Goal: Task Accomplishment & Management: Manage account settings

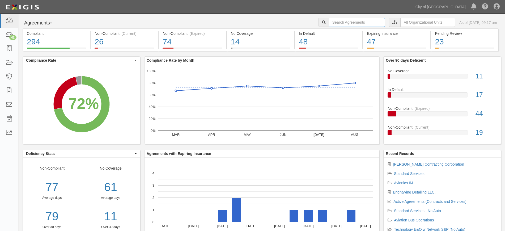
click at [344, 23] on input "text" at bounding box center [357, 22] width 56 height 9
type input "speakers you need"
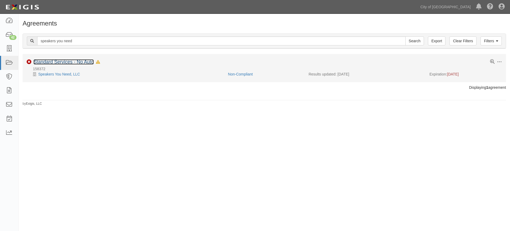
click at [74, 60] on link "Standard Services - No Auto" at bounding box center [63, 61] width 60 height 5
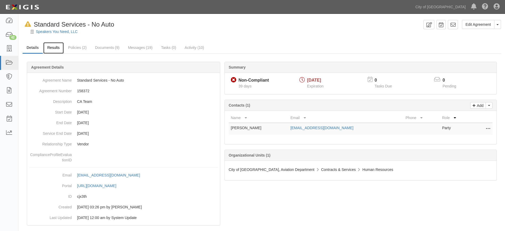
click at [61, 50] on link "Results" at bounding box center [53, 47] width 20 height 11
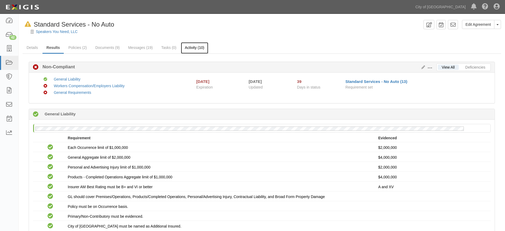
click at [191, 47] on link "Activity (10)" at bounding box center [194, 47] width 27 height 11
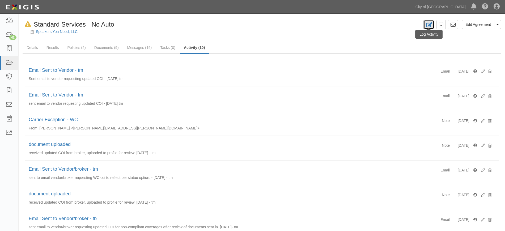
click at [428, 20] on link at bounding box center [428, 24] width 11 height 9
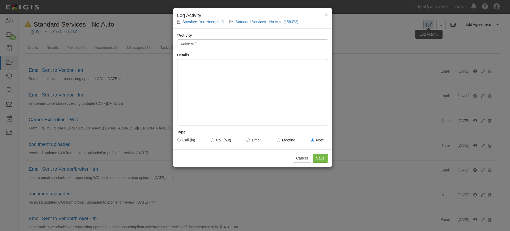
type input "waive WC"
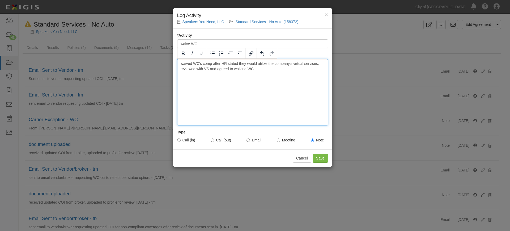
click at [193, 84] on div "waived WC's comp after HR stated they would utilize the company's virtual servi…" at bounding box center [252, 92] width 151 height 66
click at [257, 70] on div "waived WC's comp after HR stated they would utilize the company's virtual servi…" at bounding box center [252, 92] width 151 height 66
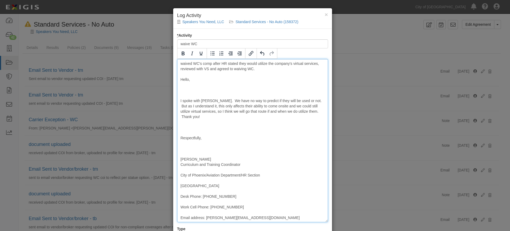
click at [181, 150] on div "waived WC's comp after HR stated they would utilize the company's virtual servi…" at bounding box center [252, 140] width 151 height 163
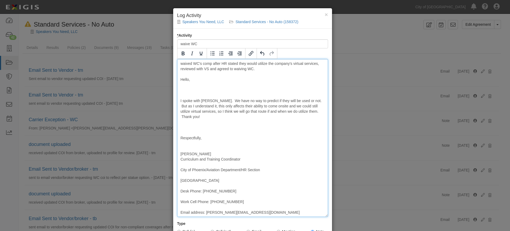
click at [181, 128] on div "waived WC's comp after HR stated they would utilize the company's virtual servi…" at bounding box center [252, 138] width 151 height 158
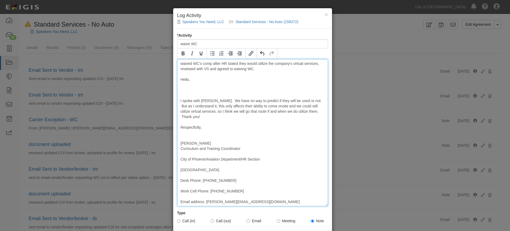
click at [180, 95] on div "waived WC's comp after HR stated they would utilize the company's virtual servi…" at bounding box center [252, 132] width 151 height 147
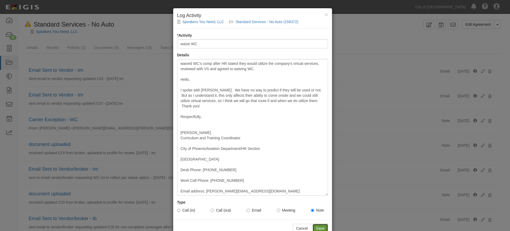
click at [317, 226] on input "Save" at bounding box center [320, 228] width 15 height 9
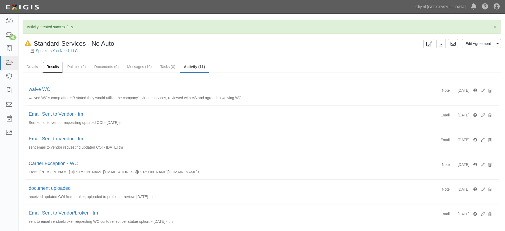
click at [48, 65] on link "Results" at bounding box center [52, 66] width 20 height 11
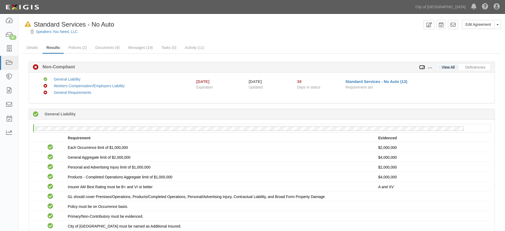
click at [423, 67] on icon at bounding box center [422, 68] width 6 height 4
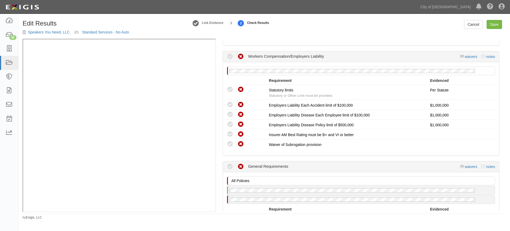
scroll to position [202, 0]
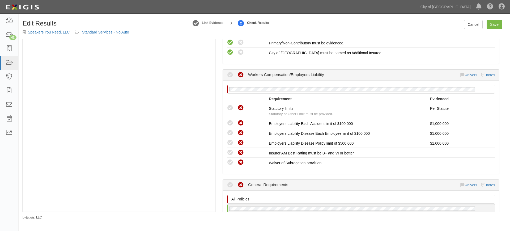
click at [462, 78] on div "Compliant Waived Non-Compliant Workers Compensation/Employers Liability waivers…" at bounding box center [361, 75] width 268 height 11
click at [465, 76] on link "waivers" at bounding box center [471, 75] width 12 height 4
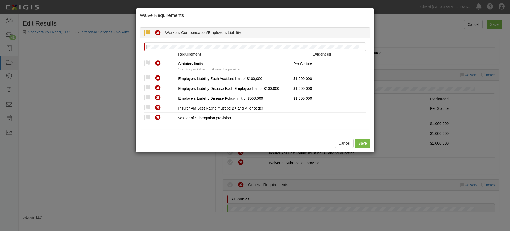
click at [147, 32] on icon at bounding box center [147, 33] width 7 height 7
radio input "true"
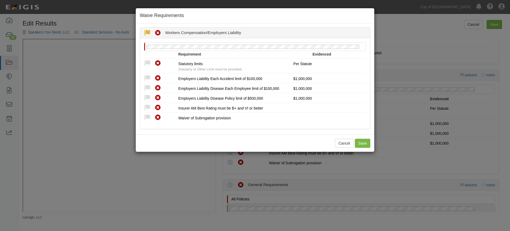
radio input "true"
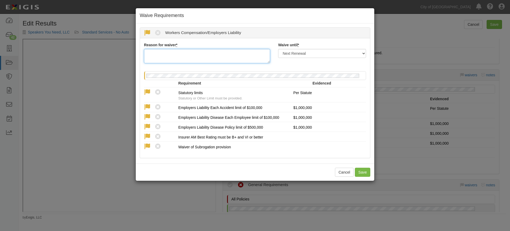
click at [196, 60] on textarea "Reason for waiver *" at bounding box center [207, 56] width 126 height 14
click at [295, 55] on select "Next Renewal Indefinitely" at bounding box center [322, 53] width 88 height 9
select select "indefinitely"
click at [278, 49] on select "Next Renewal Indefinitely" at bounding box center [322, 53] width 88 height 9
click at [210, 54] on textarea "Reason for waiver *" at bounding box center [207, 56] width 126 height 14
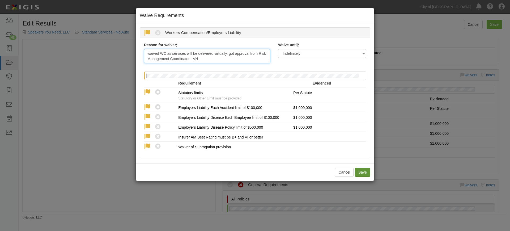
type textarea "waived WC as services will be delivered virtually, got approval from Risk Manag…"
click at [368, 172] on button "Save" at bounding box center [362, 172] width 15 height 9
radio input "true"
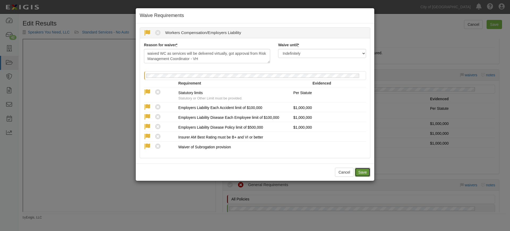
radio input "true"
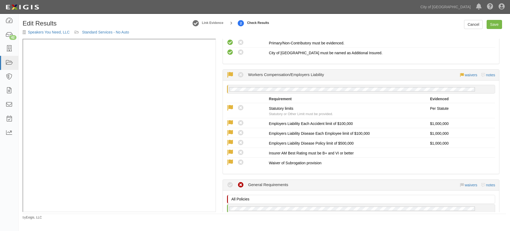
click at [230, 185] on icon at bounding box center [230, 185] width 7 height 7
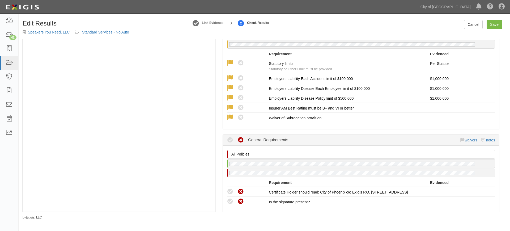
scroll to position [247, 0]
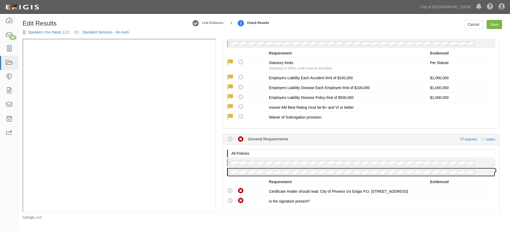
click at [229, 173] on div at bounding box center [361, 172] width 268 height 8
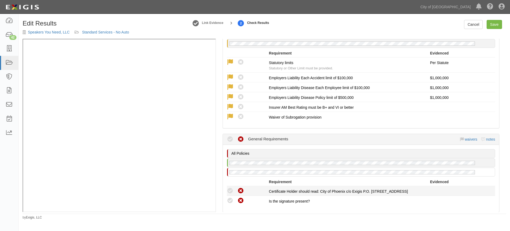
click at [229, 191] on icon at bounding box center [230, 191] width 7 height 7
click at [231, 138] on icon at bounding box center [230, 139] width 7 height 7
click at [466, 140] on link "waivers" at bounding box center [471, 139] width 12 height 4
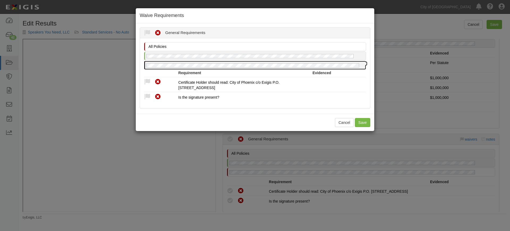
radio input "false"
radio input "true"
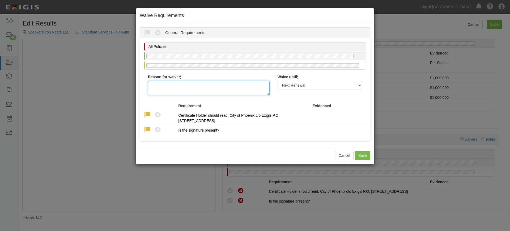
click at [180, 89] on textarea "Reason for waiver *" at bounding box center [209, 88] width 122 height 14
click at [306, 89] on select "Next Renewal Indefinitely" at bounding box center [320, 85] width 84 height 9
select select "indefinitely"
click at [278, 81] on select "Next Renewal Indefinitely" at bounding box center [320, 85] width 84 height 9
click at [222, 93] on textarea "Reason for waiver *" at bounding box center [209, 88] width 122 height 14
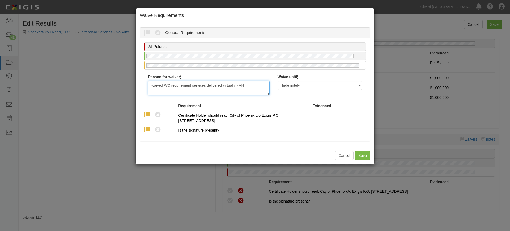
type textarea "waived WC requirement services delivered virtually - VH"
click at [360, 163] on div "Cancel Save" at bounding box center [255, 155] width 239 height 17
click at [360, 158] on button "Save" at bounding box center [362, 155] width 15 height 9
radio input "true"
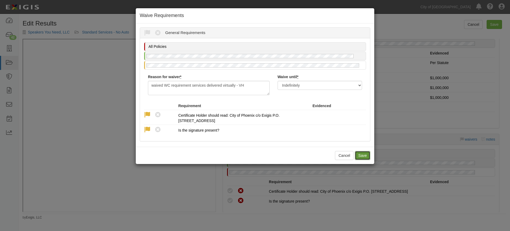
radio input "true"
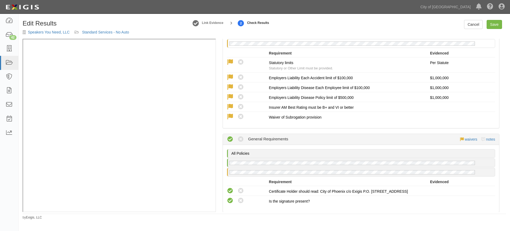
scroll to position [324, 0]
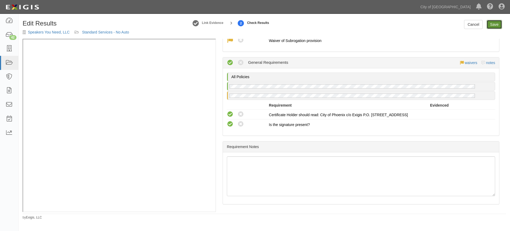
click at [493, 28] on link "Save" at bounding box center [494, 24] width 15 height 9
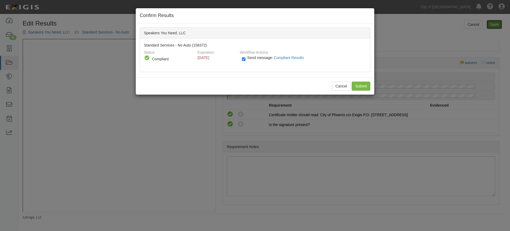
radio input "true"
click at [359, 83] on input "Submit" at bounding box center [361, 86] width 19 height 9
click at [362, 86] on div "Cancel Submit" at bounding box center [255, 85] width 239 height 17
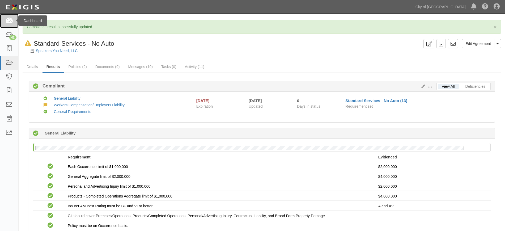
click at [10, 24] on link at bounding box center [9, 21] width 18 height 14
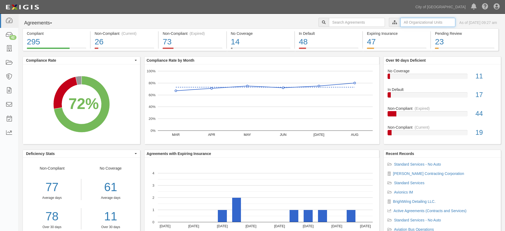
click at [400, 24] on input "text" at bounding box center [427, 22] width 55 height 9
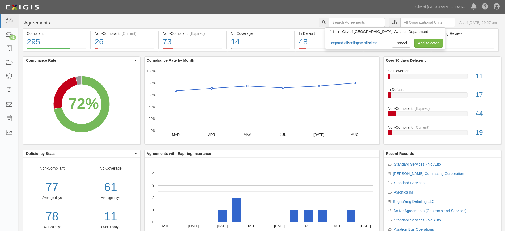
click at [338, 32] on icon at bounding box center [339, 32] width 4 height 2
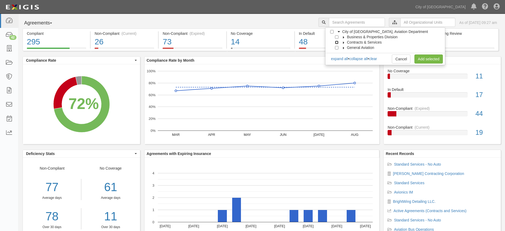
click at [338, 43] on input "Contracts & Services" at bounding box center [336, 42] width 3 height 3
checkbox input "true"
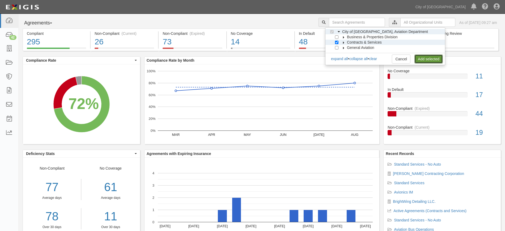
click at [426, 54] on link "Add selected" at bounding box center [428, 58] width 28 height 9
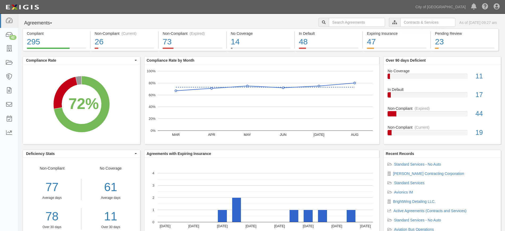
click at [426, 54] on div "Compliant 295 72% (295 out of 408 agreements) Non-Compliant (Current) 26 6% (26…" at bounding box center [262, 135] width 486 height 214
